Goal: Navigation & Orientation: Find specific page/section

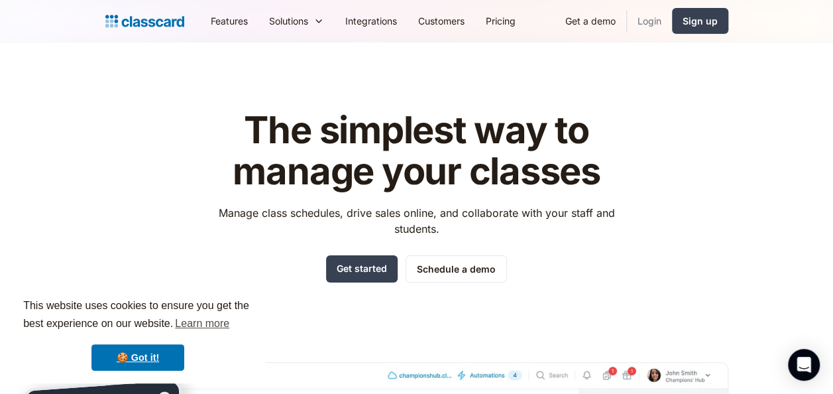
click at [652, 11] on link "Login" at bounding box center [649, 21] width 45 height 30
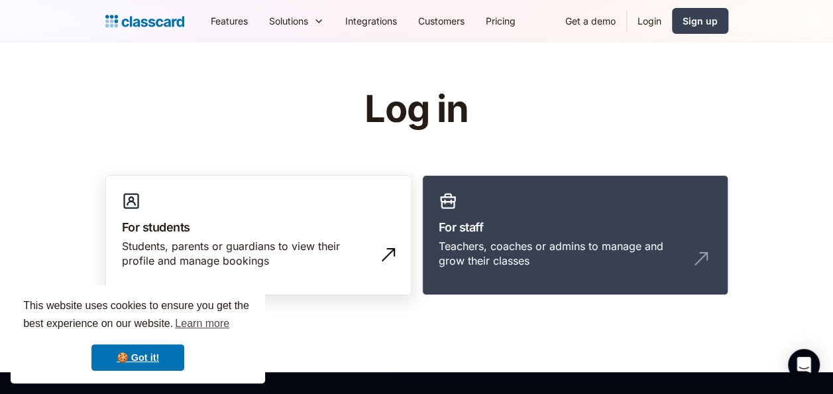
click at [306, 276] on div "Students, parents or guardians to view their profile and manage bookings" at bounding box center [258, 259] width 273 height 40
